Goal: Task Accomplishment & Management: Complete application form

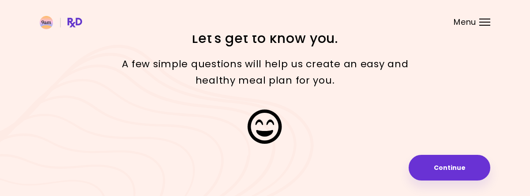
scroll to position [29, 0]
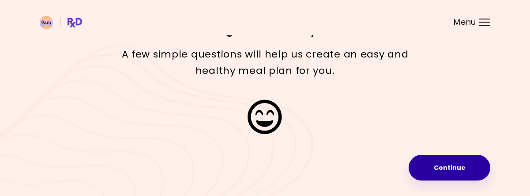
click at [443, 168] on button "Continue" at bounding box center [450, 168] width 82 height 26
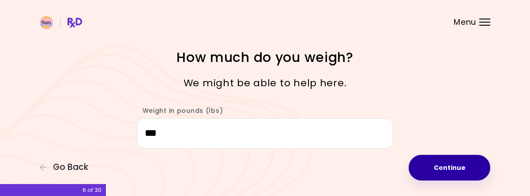
click at [450, 161] on button "Continue" at bounding box center [450, 168] width 82 height 26
select select "****"
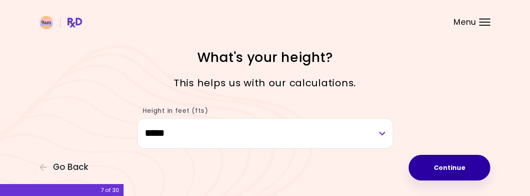
click at [450, 161] on button "Continue" at bounding box center [450, 168] width 82 height 26
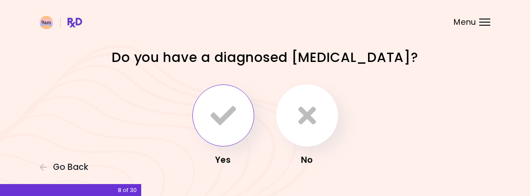
click at [225, 115] on icon "button" at bounding box center [224, 115] width 26 height 26
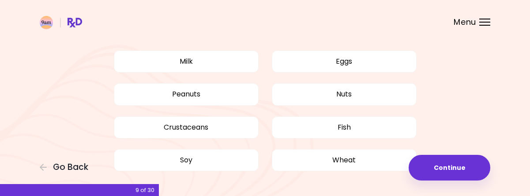
scroll to position [88, 0]
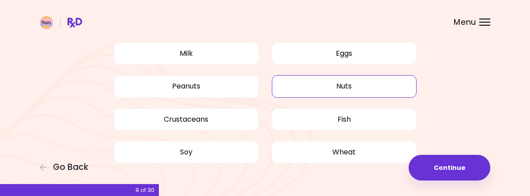
click at [326, 84] on button "Nuts" at bounding box center [344, 86] width 145 height 22
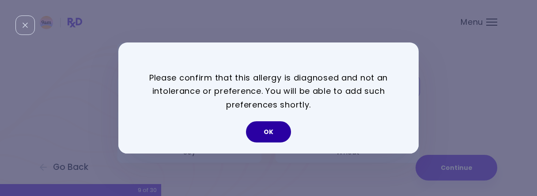
click at [277, 132] on button "OK" at bounding box center [268, 131] width 45 height 21
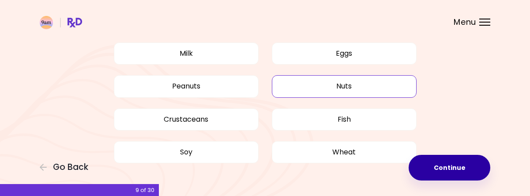
click at [435, 166] on button "Continue" at bounding box center [450, 168] width 82 height 26
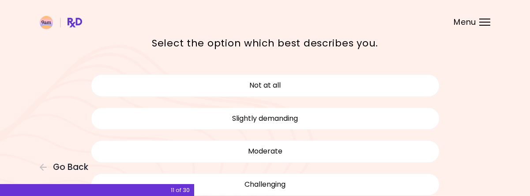
scroll to position [44, 0]
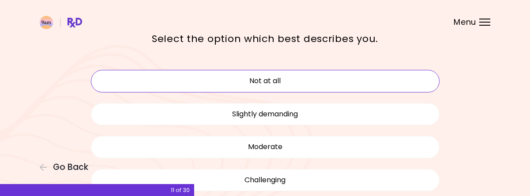
click at [254, 78] on button "Not at all" at bounding box center [265, 81] width 349 height 22
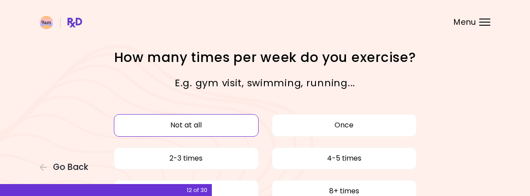
click at [191, 121] on button "Not at all" at bounding box center [186, 125] width 145 height 22
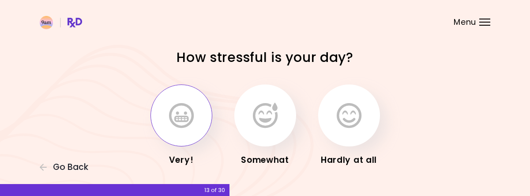
click at [181, 111] on icon "button" at bounding box center [181, 115] width 25 height 26
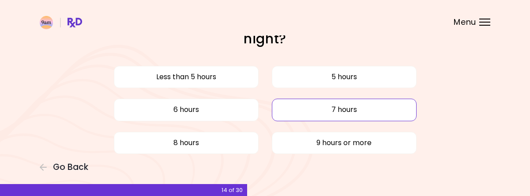
scroll to position [44, 0]
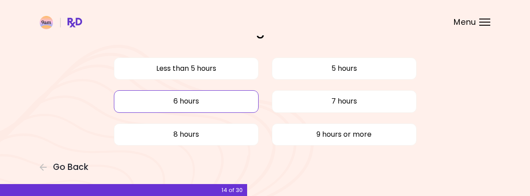
click at [203, 102] on button "6 hours" at bounding box center [186, 101] width 145 height 22
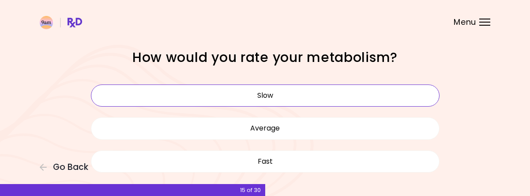
click at [272, 96] on button "Slow" at bounding box center [265, 95] width 349 height 22
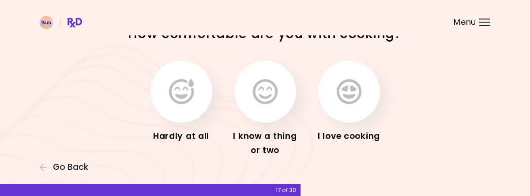
scroll to position [6, 0]
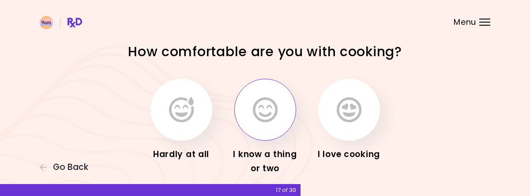
click at [271, 106] on icon "button" at bounding box center [265, 110] width 25 height 26
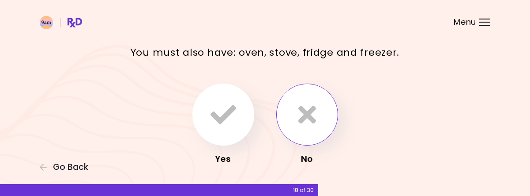
scroll to position [44, 0]
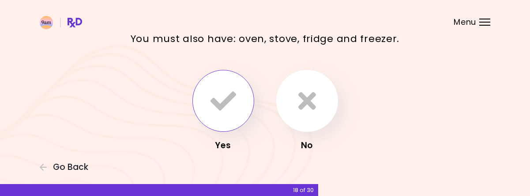
click at [222, 91] on icon "button" at bounding box center [224, 101] width 26 height 26
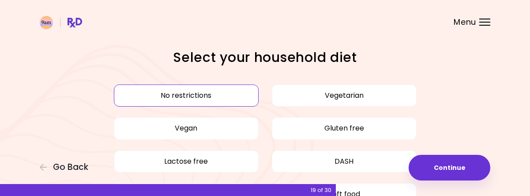
click at [231, 94] on button "No restrictions" at bounding box center [186, 95] width 145 height 22
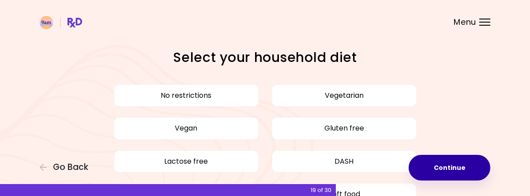
click at [458, 167] on button "Continue" at bounding box center [450, 168] width 82 height 26
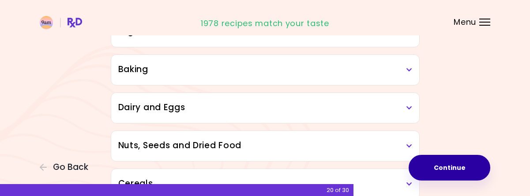
scroll to position [398, 0]
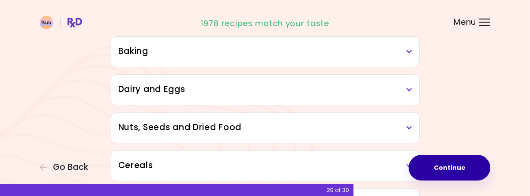
click at [405, 123] on h3 "Nuts, Seeds and Dried Food" at bounding box center [265, 127] width 294 height 13
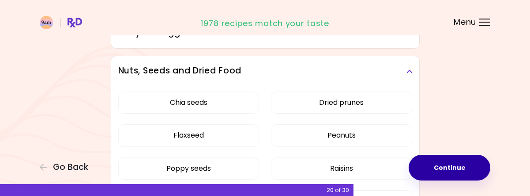
scroll to position [442, 0]
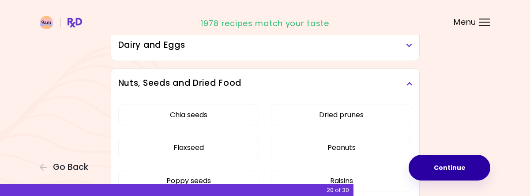
click at [411, 80] on icon at bounding box center [410, 83] width 6 height 6
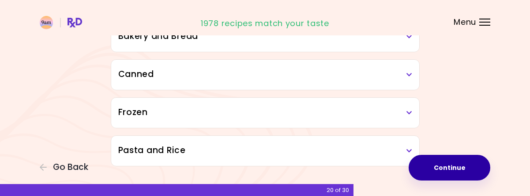
scroll to position [579, 0]
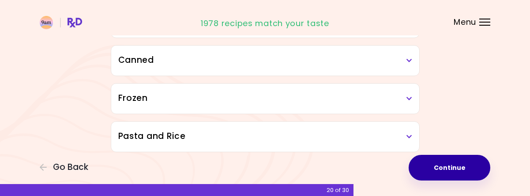
click at [451, 167] on button "Continue" at bounding box center [450, 168] width 82 height 26
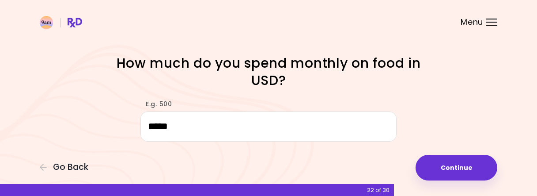
drag, startPoint x: 178, startPoint y: 125, endPoint x: 114, endPoint y: 127, distance: 63.6
click at [114, 127] on div "E.g. 500 ****" at bounding box center [269, 116] width 424 height 51
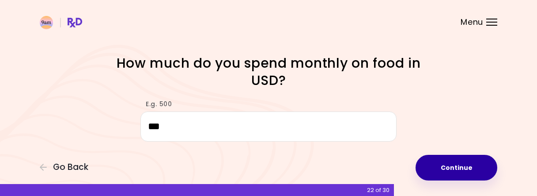
click at [465, 168] on button "Continue" at bounding box center [457, 168] width 82 height 26
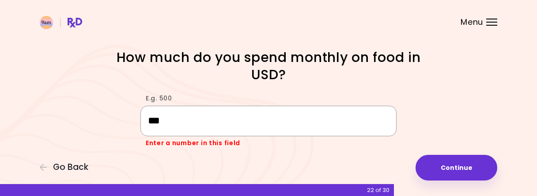
drag, startPoint x: 183, startPoint y: 111, endPoint x: 108, endPoint y: 114, distance: 75.6
click at [108, 114] on div "E.g. 500 *** Enter a number in this field" at bounding box center [269, 116] width 424 height 62
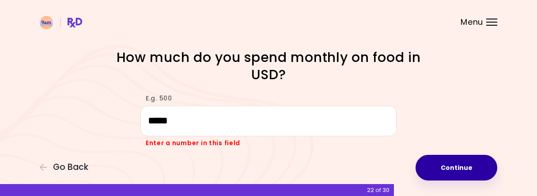
click at [449, 165] on button "Continue" at bounding box center [457, 168] width 82 height 26
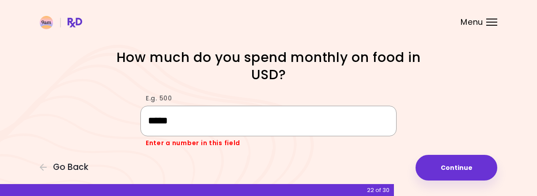
drag, startPoint x: 179, startPoint y: 121, endPoint x: 112, endPoint y: 113, distance: 67.6
click at [112, 113] on div "E.g. 500 ***** Enter a number in this field" at bounding box center [269, 116] width 424 height 62
type input "****"
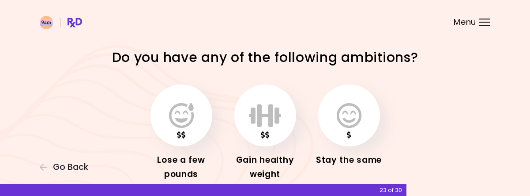
scroll to position [44, 0]
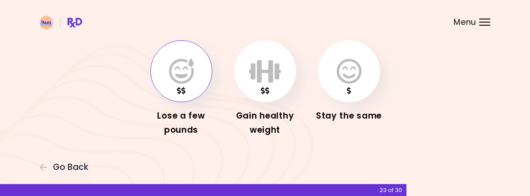
click at [184, 82] on icon "button" at bounding box center [181, 71] width 25 height 26
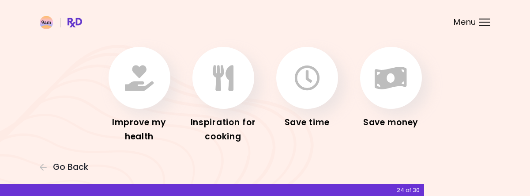
scroll to position [67, 0]
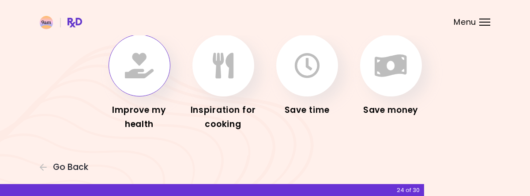
click at [156, 60] on button "button" at bounding box center [140, 65] width 62 height 62
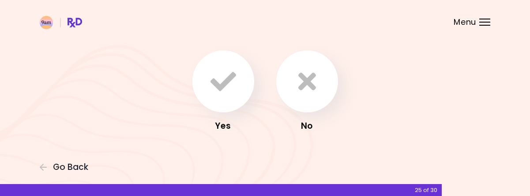
scroll to position [99, 0]
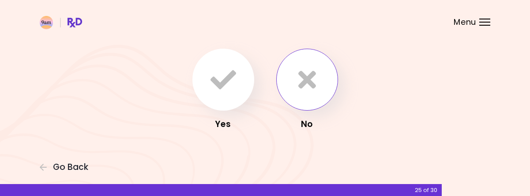
click at [311, 79] on icon "button" at bounding box center [308, 80] width 18 height 26
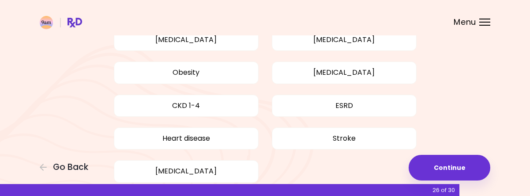
scroll to position [133, 0]
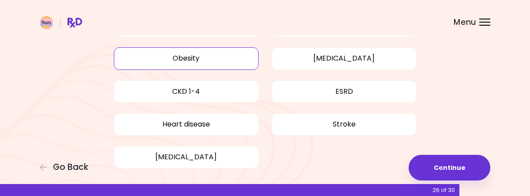
click at [177, 57] on button "Obesity" at bounding box center [186, 58] width 145 height 22
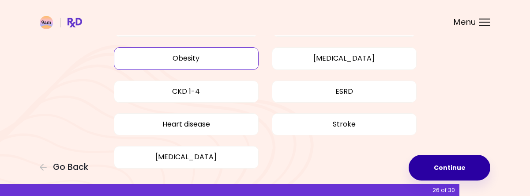
click at [439, 166] on button "Continue" at bounding box center [450, 168] width 82 height 26
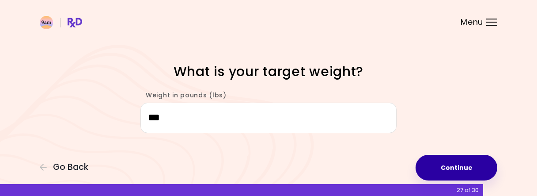
type input "***"
click at [447, 168] on button "Continue" at bounding box center [457, 168] width 82 height 26
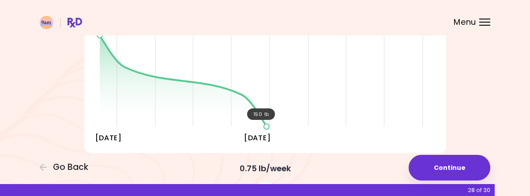
scroll to position [177, 0]
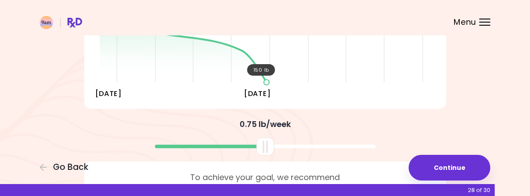
drag, startPoint x: 269, startPoint y: 144, endPoint x: 269, endPoint y: 152, distance: 8.4
click at [269, 152] on div at bounding box center [266, 146] width 18 height 18
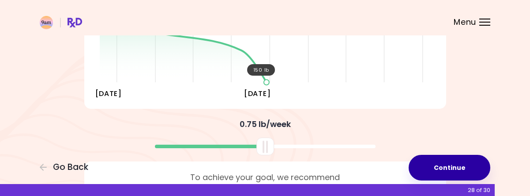
click at [431, 163] on button "Continue" at bounding box center [450, 168] width 82 height 26
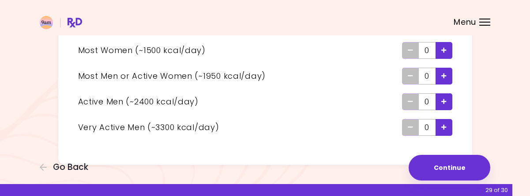
scroll to position [130, 0]
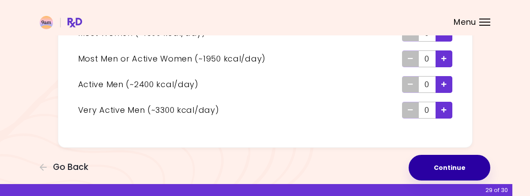
click at [434, 167] on button "Continue" at bounding box center [450, 168] width 82 height 26
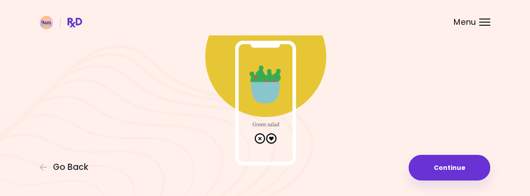
scroll to position [110, 0]
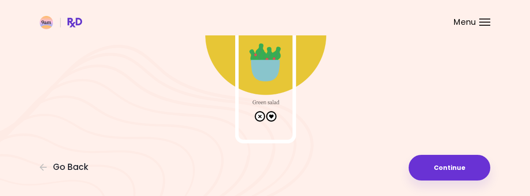
click at [271, 116] on img at bounding box center [265, 54] width 177 height 177
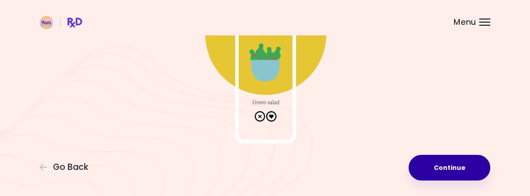
click at [430, 165] on button "Continue" at bounding box center [450, 168] width 82 height 26
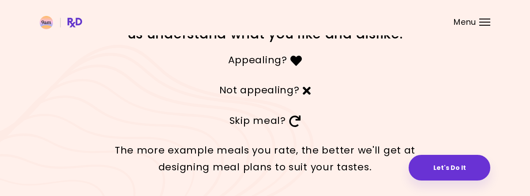
scroll to position [75, 0]
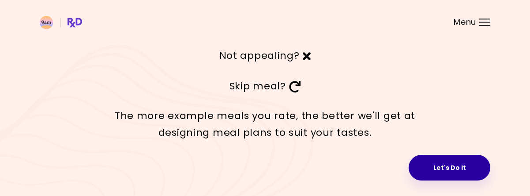
click at [449, 163] on button "Let's Do It" at bounding box center [450, 168] width 82 height 26
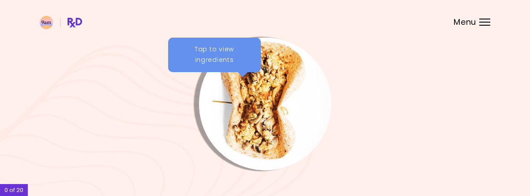
click at [219, 56] on div "Tap to view ingredients" at bounding box center [214, 55] width 93 height 34
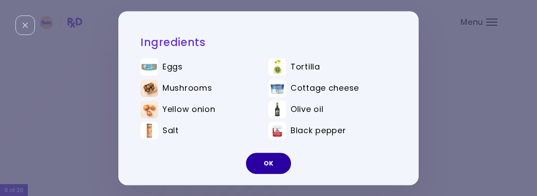
click at [271, 159] on button "OK" at bounding box center [268, 162] width 45 height 21
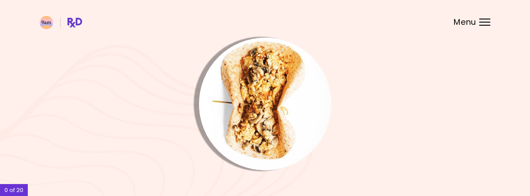
scroll to position [88, 0]
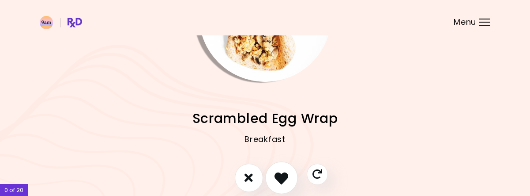
click at [280, 173] on icon "I like this recipe" at bounding box center [282, 177] width 14 height 14
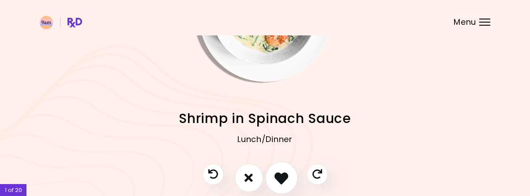
click at [283, 178] on icon "I like this recipe" at bounding box center [282, 177] width 14 height 14
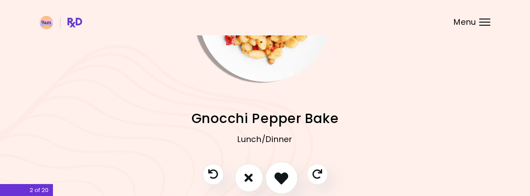
click at [277, 178] on icon "I like this recipe" at bounding box center [282, 177] width 14 height 14
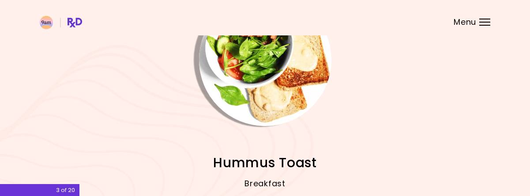
scroll to position [130, 0]
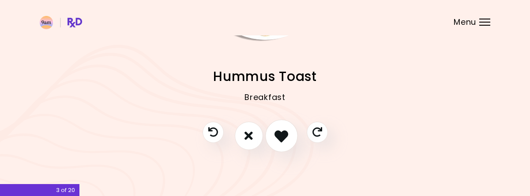
click at [277, 134] on icon "I like this recipe" at bounding box center [282, 136] width 14 height 14
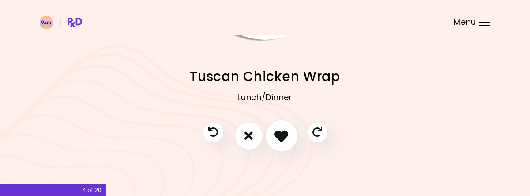
click at [283, 130] on icon "I like this recipe" at bounding box center [282, 136] width 14 height 14
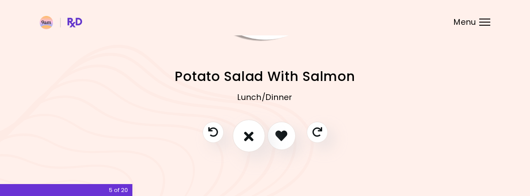
click at [246, 133] on icon "I don't like this recipe" at bounding box center [249, 136] width 10 height 14
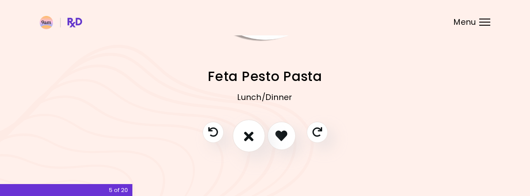
click at [249, 133] on icon "I don't like this recipe" at bounding box center [249, 136] width 10 height 14
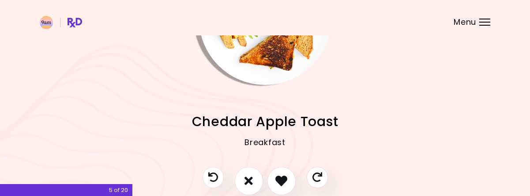
scroll to position [88, 0]
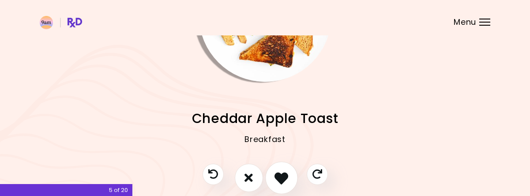
click at [285, 172] on icon "I like this recipe" at bounding box center [282, 177] width 14 height 14
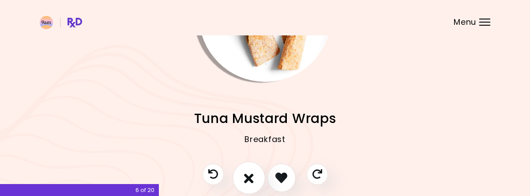
click at [246, 175] on icon "I don't like this recipe" at bounding box center [249, 177] width 10 height 14
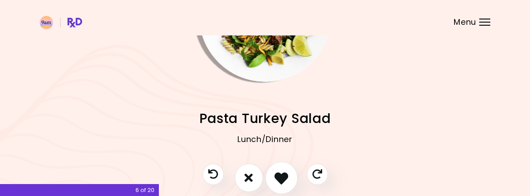
click at [284, 174] on icon "I like this recipe" at bounding box center [282, 177] width 14 height 14
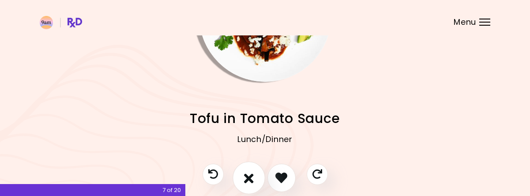
click at [251, 178] on icon "I don't like this recipe" at bounding box center [249, 177] width 10 height 14
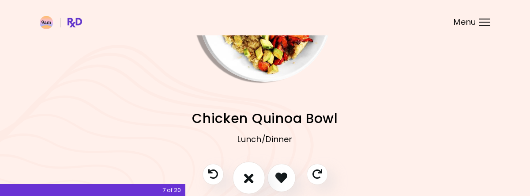
click at [245, 175] on icon "I don't like this recipe" at bounding box center [249, 177] width 10 height 14
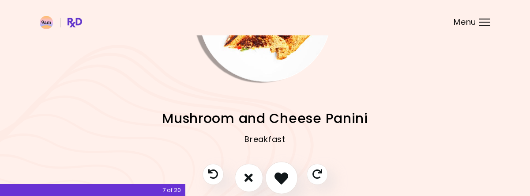
click at [281, 181] on icon "I like this recipe" at bounding box center [282, 177] width 14 height 14
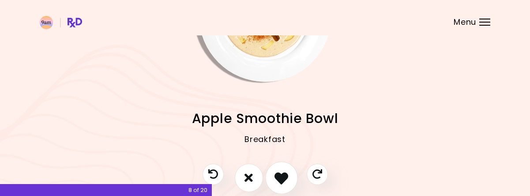
click at [284, 173] on icon "I like this recipe" at bounding box center [282, 177] width 14 height 14
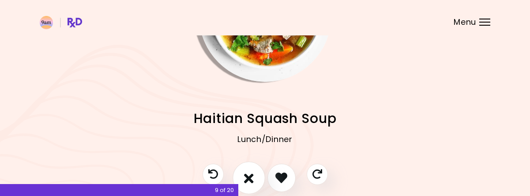
click at [246, 171] on icon "I don't like this recipe" at bounding box center [249, 177] width 10 height 14
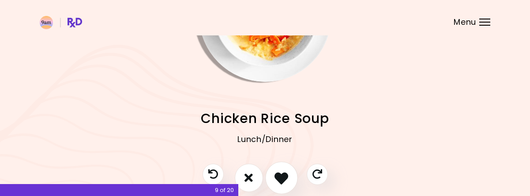
click at [279, 175] on icon "I like this recipe" at bounding box center [282, 177] width 14 height 14
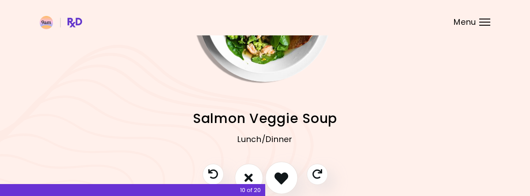
click at [285, 175] on icon "I like this recipe" at bounding box center [282, 177] width 14 height 14
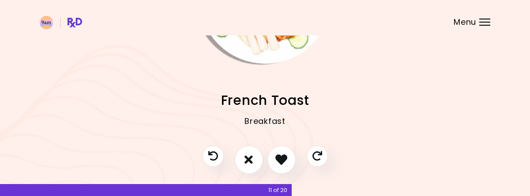
scroll to position [130, 0]
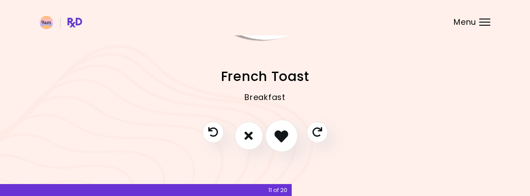
click at [274, 132] on button "I like this recipe" at bounding box center [281, 135] width 33 height 33
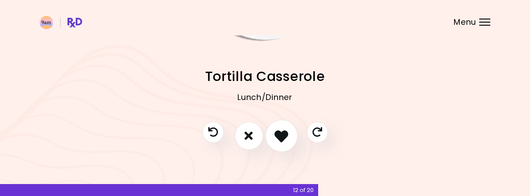
click at [286, 138] on icon "I like this recipe" at bounding box center [282, 136] width 14 height 14
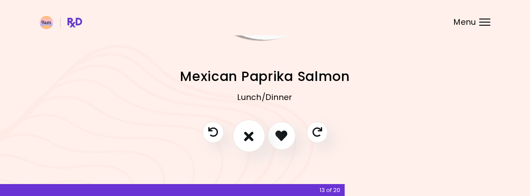
click at [248, 134] on icon "I don't like this recipe" at bounding box center [249, 136] width 10 height 14
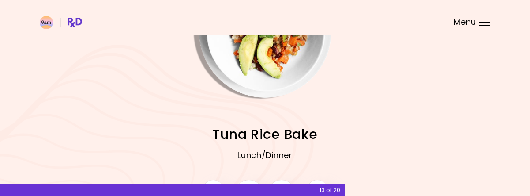
scroll to position [86, 0]
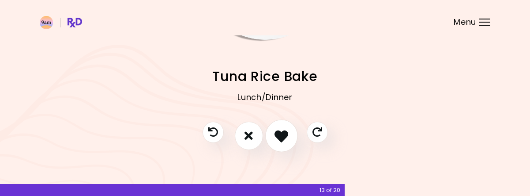
click at [283, 132] on icon "I like this recipe" at bounding box center [282, 136] width 14 height 14
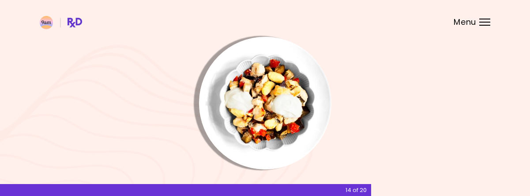
scroll to position [0, 0]
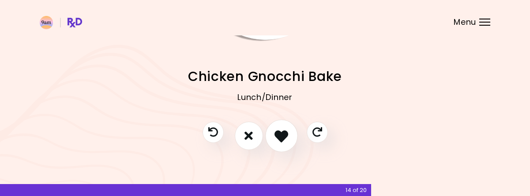
click at [282, 137] on icon "I like this recipe" at bounding box center [282, 136] width 14 height 14
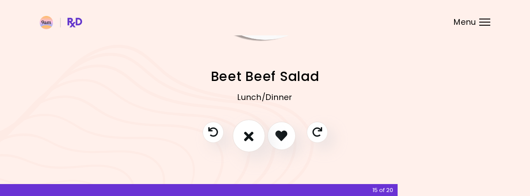
click at [250, 133] on icon "I don't like this recipe" at bounding box center [249, 136] width 10 height 14
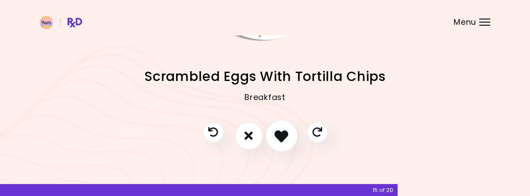
click at [284, 134] on icon "I like this recipe" at bounding box center [282, 136] width 14 height 14
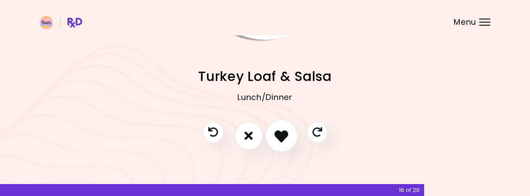
click at [284, 131] on icon "I like this recipe" at bounding box center [282, 136] width 14 height 14
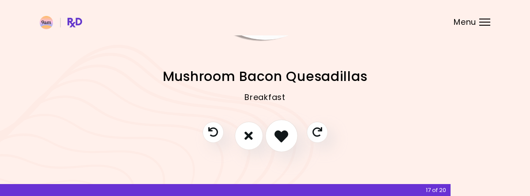
click at [286, 138] on icon "I like this recipe" at bounding box center [282, 136] width 14 height 14
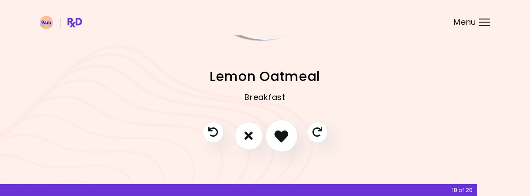
click at [280, 136] on icon "I like this recipe" at bounding box center [282, 136] width 14 height 14
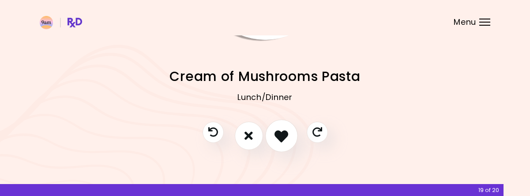
click at [281, 132] on icon "I like this recipe" at bounding box center [282, 136] width 14 height 14
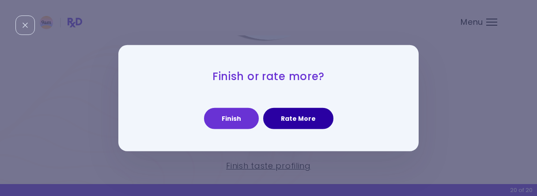
click at [297, 120] on button "Rate More" at bounding box center [298, 118] width 70 height 21
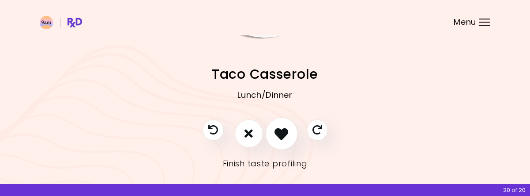
click at [283, 131] on icon "I like this recipe" at bounding box center [282, 133] width 14 height 14
click at [280, 131] on icon "I like this recipe" at bounding box center [282, 133] width 14 height 14
click at [282, 135] on icon "I like this recipe" at bounding box center [282, 133] width 14 height 14
click at [283, 135] on icon "I like this recipe" at bounding box center [282, 133] width 14 height 14
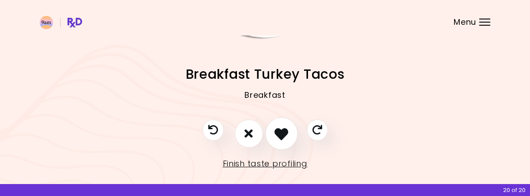
click at [283, 135] on icon "I like this recipe" at bounding box center [282, 133] width 14 height 14
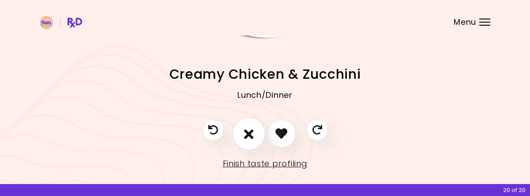
click at [247, 132] on icon "I don't like this recipe" at bounding box center [249, 133] width 10 height 14
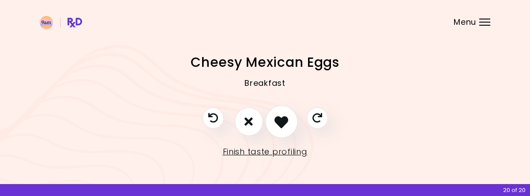
click at [280, 122] on icon "I like this recipe" at bounding box center [282, 121] width 14 height 14
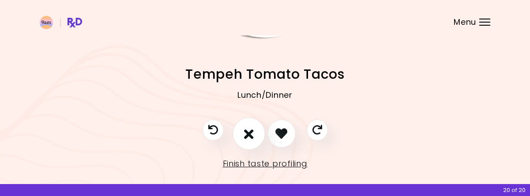
click at [248, 130] on icon "I don't like this recipe" at bounding box center [249, 133] width 10 height 14
click at [248, 134] on icon "I don't like this recipe" at bounding box center [249, 133] width 10 height 14
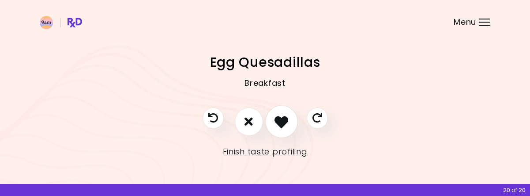
click at [286, 120] on icon "I like this recipe" at bounding box center [282, 121] width 14 height 14
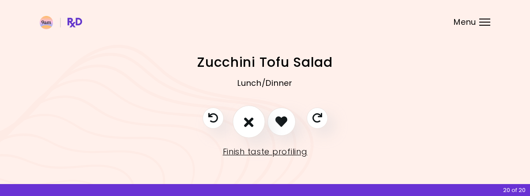
click at [246, 125] on icon "I don't like this recipe" at bounding box center [249, 121] width 10 height 14
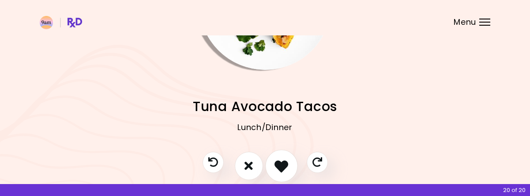
click at [282, 165] on icon "I like this recipe" at bounding box center [282, 166] width 14 height 14
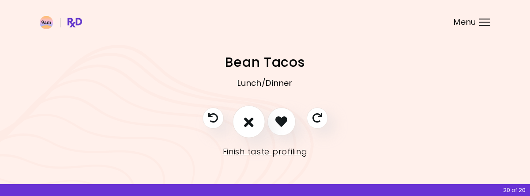
click at [249, 124] on icon "I don't like this recipe" at bounding box center [249, 121] width 10 height 14
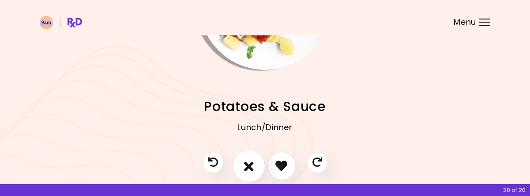
click at [247, 166] on icon "I don't like this recipe" at bounding box center [249, 166] width 10 height 14
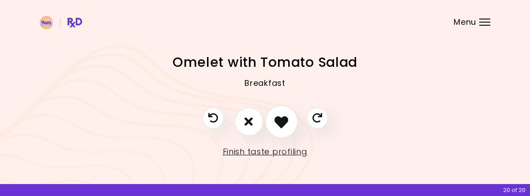
click at [284, 122] on icon "I like this recipe" at bounding box center [282, 121] width 14 height 14
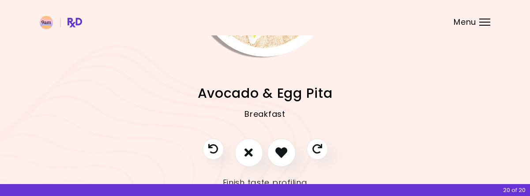
scroll to position [144, 0]
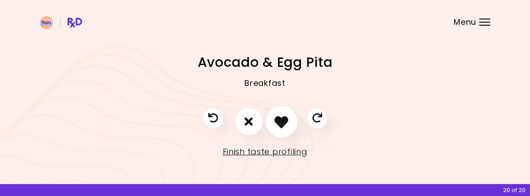
click at [282, 118] on icon "I like this recipe" at bounding box center [282, 121] width 14 height 14
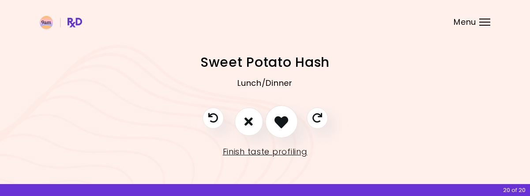
click at [283, 124] on icon "I like this recipe" at bounding box center [282, 121] width 14 height 14
click at [248, 127] on icon "I don't like this recipe" at bounding box center [249, 121] width 10 height 14
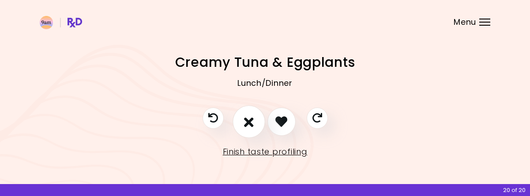
click at [239, 117] on button "I don't like this recipe" at bounding box center [249, 121] width 33 height 33
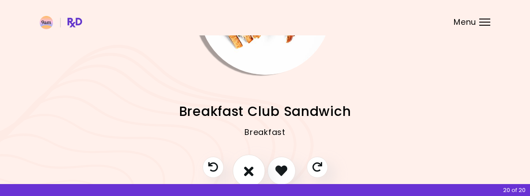
scroll to position [100, 0]
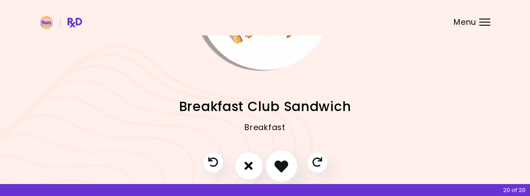
click at [277, 163] on icon "I like this recipe" at bounding box center [282, 166] width 14 height 14
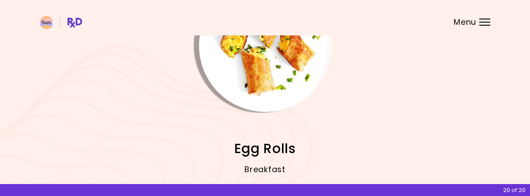
scroll to position [144, 0]
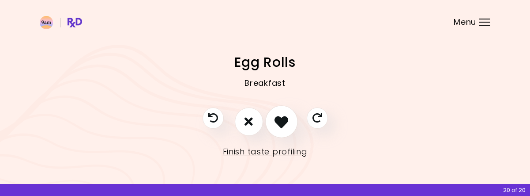
click at [280, 123] on icon "I like this recipe" at bounding box center [282, 121] width 14 height 14
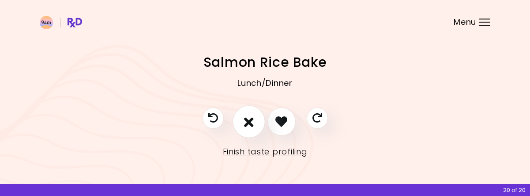
click at [252, 121] on icon "I don't like this recipe" at bounding box center [249, 121] width 10 height 14
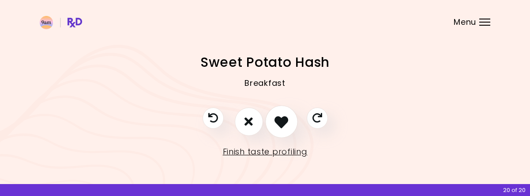
click at [279, 116] on icon "I like this recipe" at bounding box center [282, 121] width 14 height 14
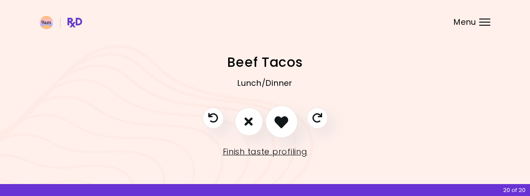
click at [279, 117] on icon "I like this recipe" at bounding box center [282, 121] width 14 height 14
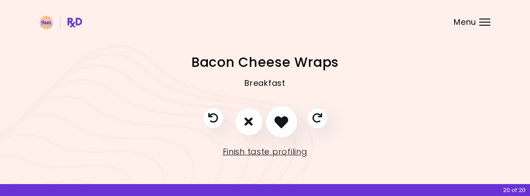
click at [279, 117] on icon "I like this recipe" at bounding box center [282, 121] width 14 height 14
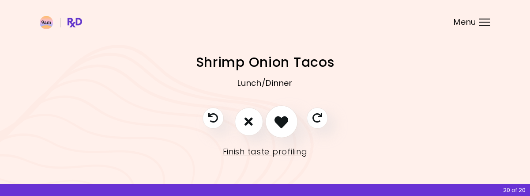
click at [279, 117] on icon "I like this recipe" at bounding box center [282, 121] width 14 height 14
click at [247, 124] on icon "I don't like this recipe" at bounding box center [249, 121] width 10 height 14
click at [280, 120] on icon "I like this recipe" at bounding box center [282, 121] width 14 height 14
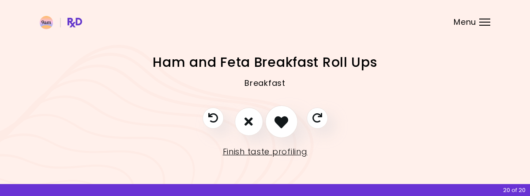
click at [280, 120] on icon "I like this recipe" at bounding box center [282, 121] width 14 height 14
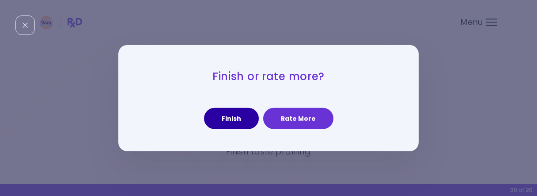
click at [227, 119] on button "Finish" at bounding box center [231, 118] width 55 height 21
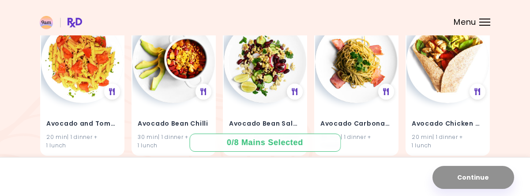
scroll to position [265, 0]
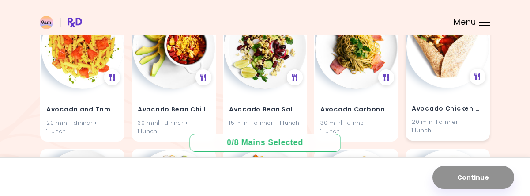
click at [455, 80] on img at bounding box center [448, 46] width 83 height 83
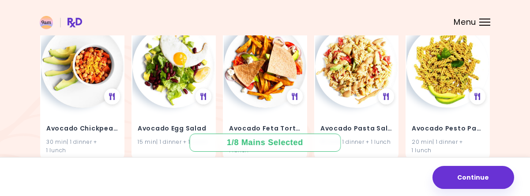
scroll to position [398, 0]
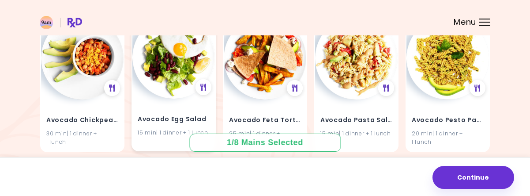
click at [171, 88] on img at bounding box center [174, 57] width 83 height 83
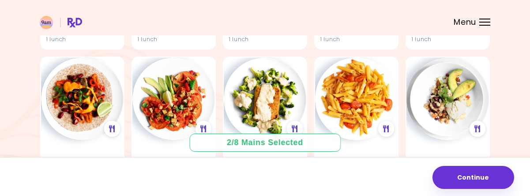
scroll to position [1546, 0]
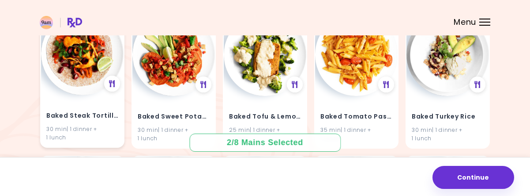
click at [75, 102] on div "Baked Steak Tortillas 30 min | 1 dinner + 1 lunch" at bounding box center [82, 121] width 83 height 52
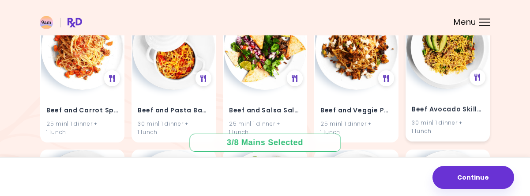
scroll to position [2827, 0]
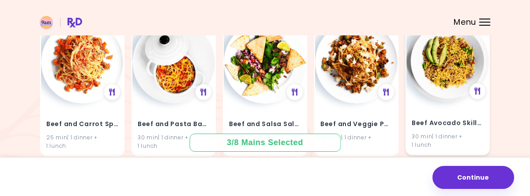
click at [446, 73] on img at bounding box center [448, 61] width 83 height 83
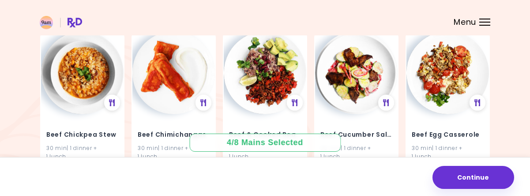
scroll to position [3004, 0]
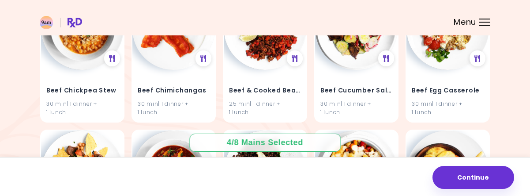
click at [443, 81] on div "Beef Egg Casserole 30 min | 1 dinner + 1 lunch" at bounding box center [448, 96] width 83 height 52
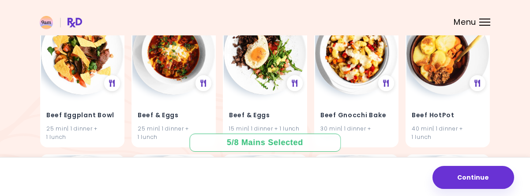
scroll to position [3136, 0]
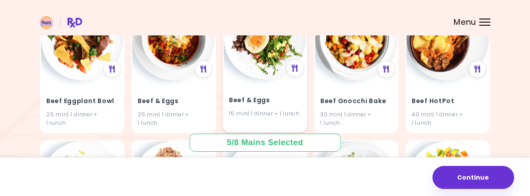
click at [245, 83] on div "Beef & Eggs 15 min | 1 dinner + 1 lunch" at bounding box center [265, 101] width 83 height 43
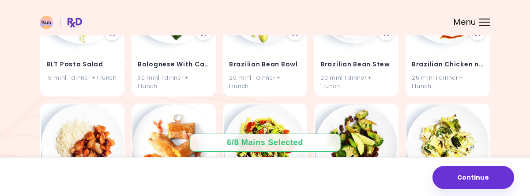
scroll to position [4417, 0]
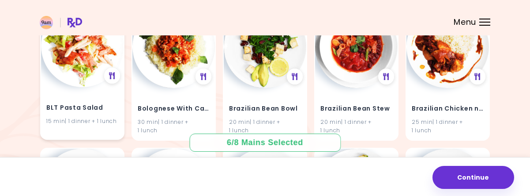
click at [74, 74] on img at bounding box center [82, 45] width 83 height 83
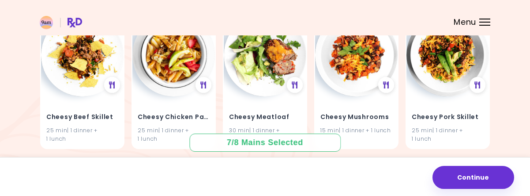
scroll to position [5698, 0]
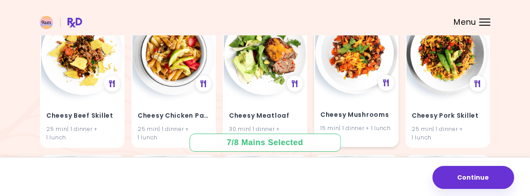
click at [348, 76] on img at bounding box center [356, 52] width 83 height 83
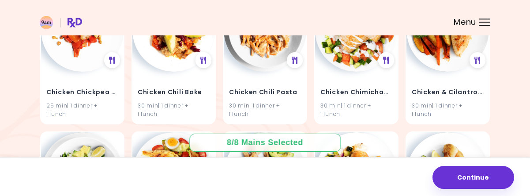
scroll to position [6743, 0]
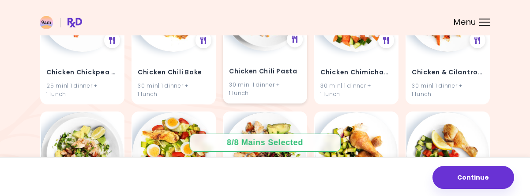
click at [255, 64] on h4 "Chicken Chili Pasta" at bounding box center [265, 71] width 72 height 14
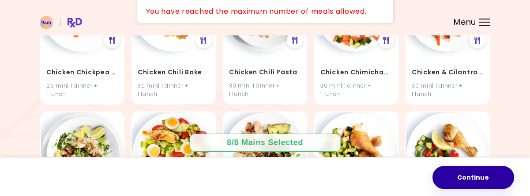
click at [487, 181] on button "Continue" at bounding box center [474, 177] width 82 height 23
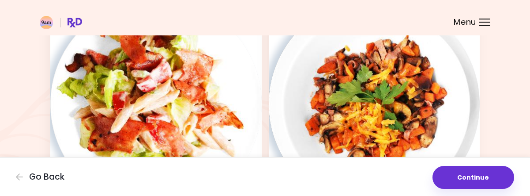
scroll to position [972, 0]
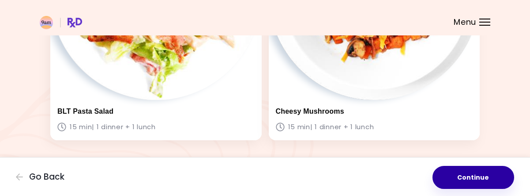
click at [466, 178] on button "Continue" at bounding box center [474, 177] width 82 height 23
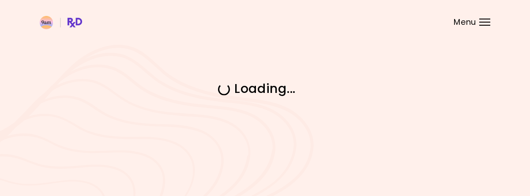
scroll to position [0, 0]
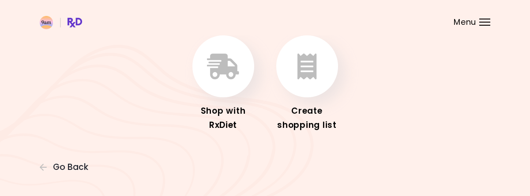
scroll to position [50, 0]
drag, startPoint x: 316, startPoint y: 114, endPoint x: 311, endPoint y: 102, distance: 12.6
click at [315, 114] on div "Create shopping list" at bounding box center [307, 117] width 71 height 28
click at [302, 68] on icon "button" at bounding box center [307, 66] width 19 height 26
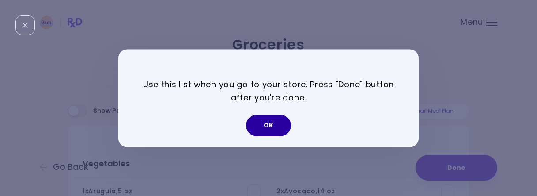
click at [267, 128] on button "OK" at bounding box center [268, 124] width 45 height 21
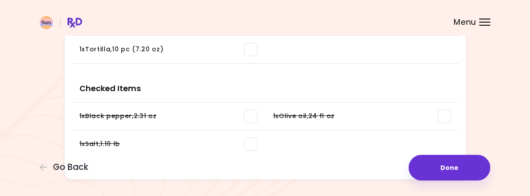
scroll to position [792, 0]
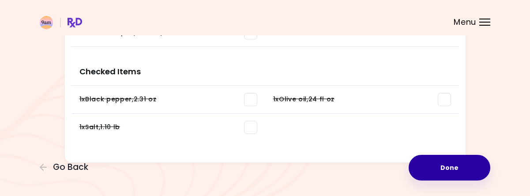
click at [453, 162] on button "Done" at bounding box center [450, 168] width 82 height 26
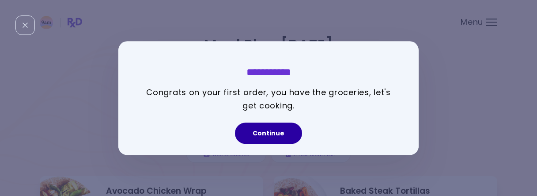
click at [277, 133] on button "Continue" at bounding box center [268, 132] width 67 height 21
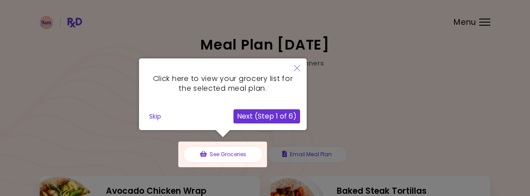
click at [214, 153] on div at bounding box center [222, 154] width 89 height 26
click at [267, 114] on button "Next (Step 1 of 6)" at bounding box center [267, 116] width 67 height 14
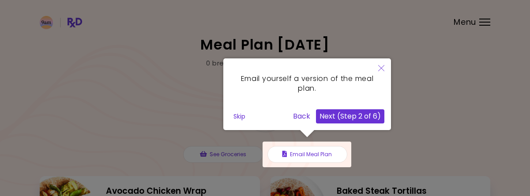
click at [379, 68] on icon "Close" at bounding box center [382, 68] width 6 height 6
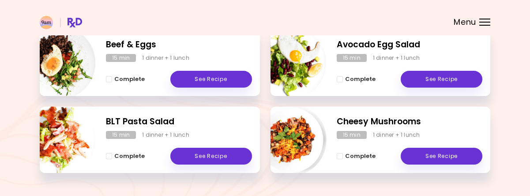
scroll to position [325, 0]
